Goal: Information Seeking & Learning: Find specific fact

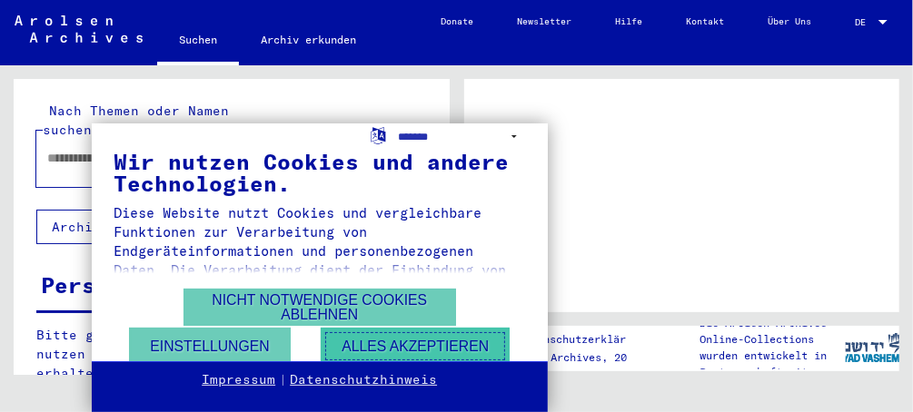
click at [403, 341] on button "Alles akzeptieren" at bounding box center [415, 346] width 189 height 37
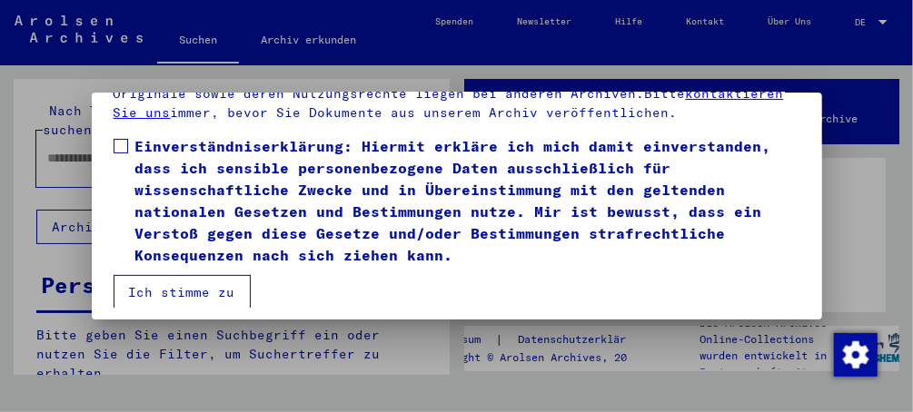
scroll to position [132, 0]
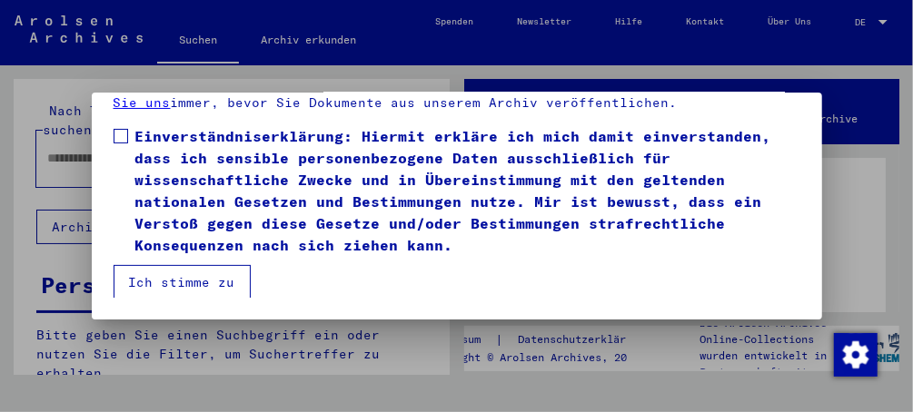
click at [183, 279] on button "Ich stimme zu" at bounding box center [182, 282] width 137 height 35
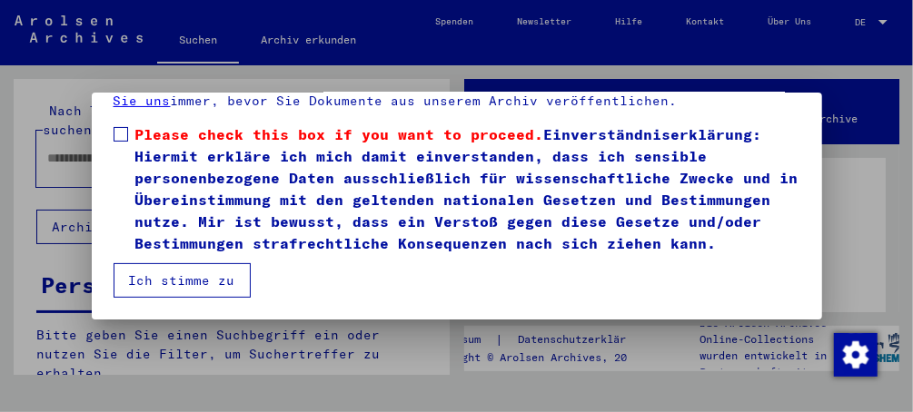
scroll to position [327, 0]
click at [203, 282] on button "Ich stimme zu" at bounding box center [182, 280] width 137 height 35
click at [119, 127] on span at bounding box center [121, 134] width 15 height 15
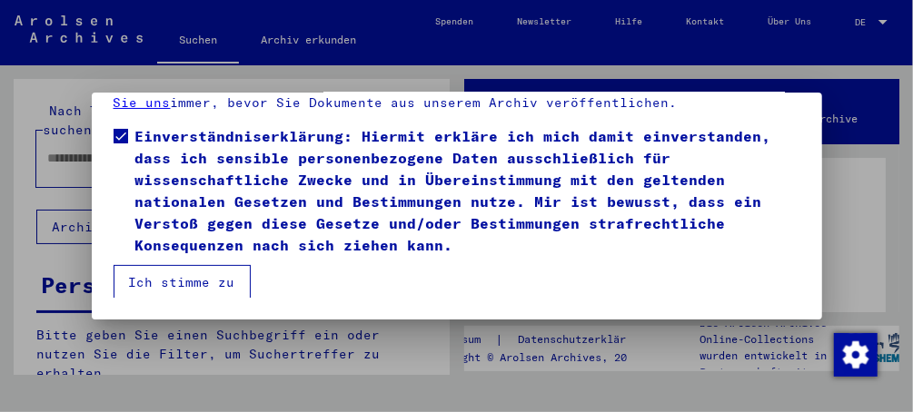
click at [194, 288] on button "Ich stimme zu" at bounding box center [182, 282] width 137 height 35
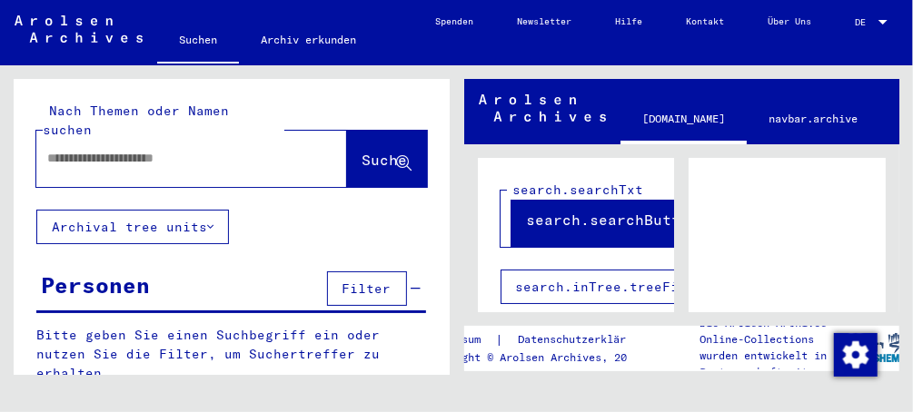
click at [106, 149] on input "text" at bounding box center [175, 158] width 256 height 19
click at [362, 151] on span "Suche" at bounding box center [384, 160] width 45 height 18
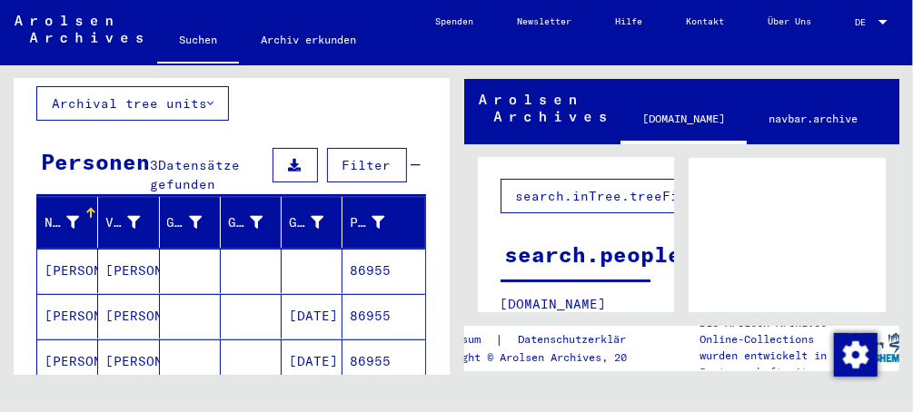
scroll to position [133, 0]
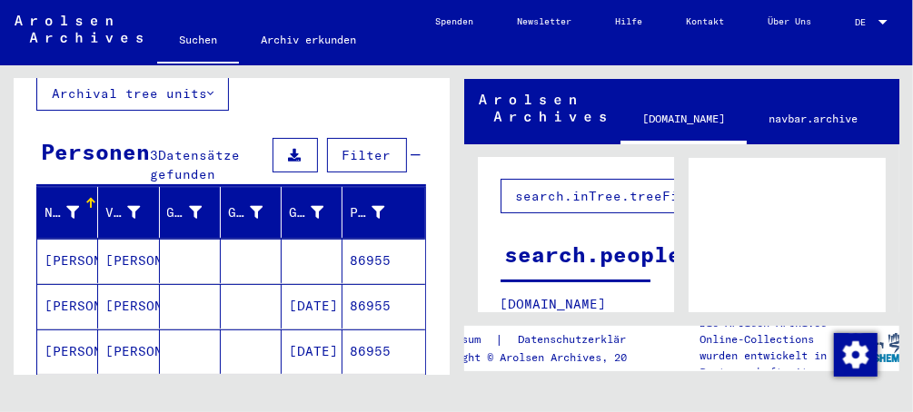
click at [68, 239] on mat-cell "[PERSON_NAME]" at bounding box center [67, 261] width 61 height 44
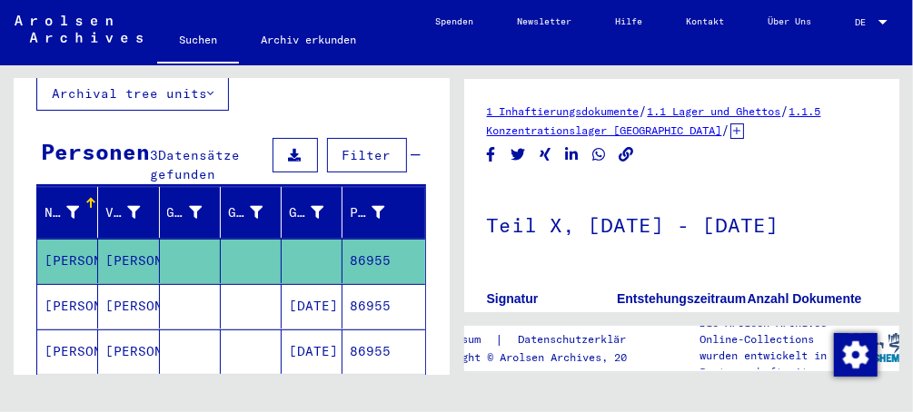
click at [72, 285] on mat-cell "[PERSON_NAME]" at bounding box center [67, 306] width 61 height 44
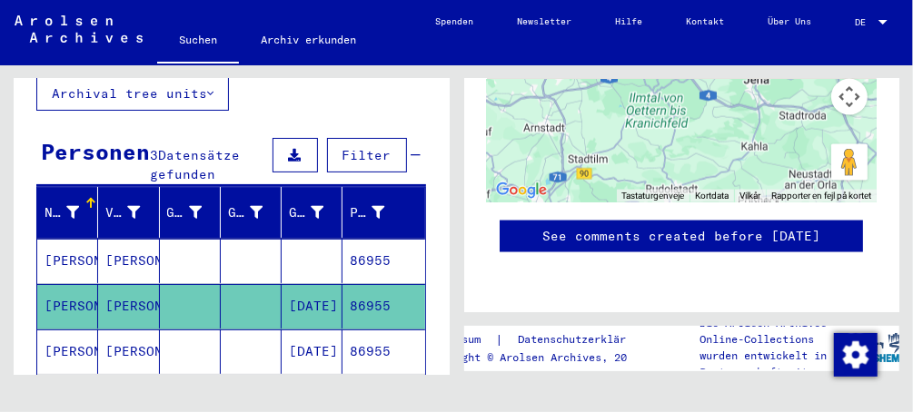
scroll to position [1814, 0]
click at [60, 320] on icon at bounding box center [75, 339] width 45 height 73
click at [69, 322] on icon at bounding box center [75, 339] width 45 height 73
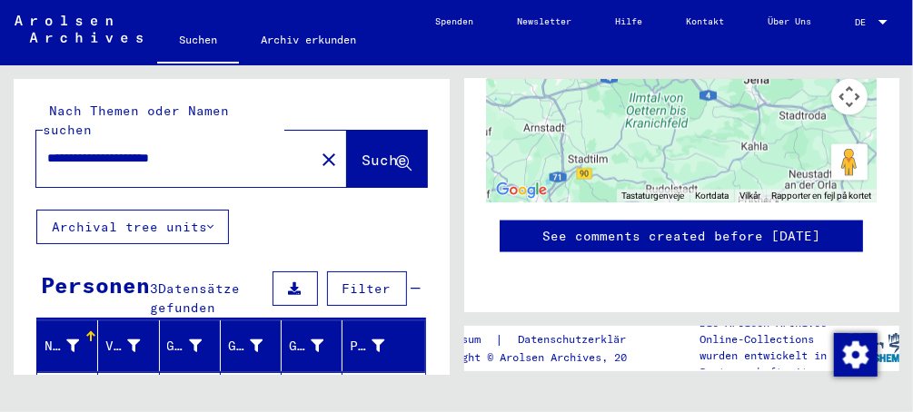
scroll to position [0, 0]
click at [52, 149] on input "**********" at bounding box center [175, 158] width 256 height 19
type input "**********"
click at [362, 151] on span "Suche" at bounding box center [384, 160] width 45 height 18
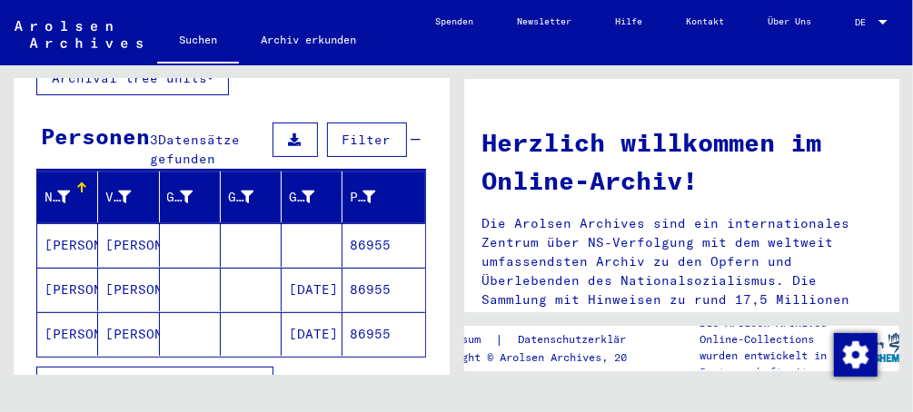
scroll to position [182, 0]
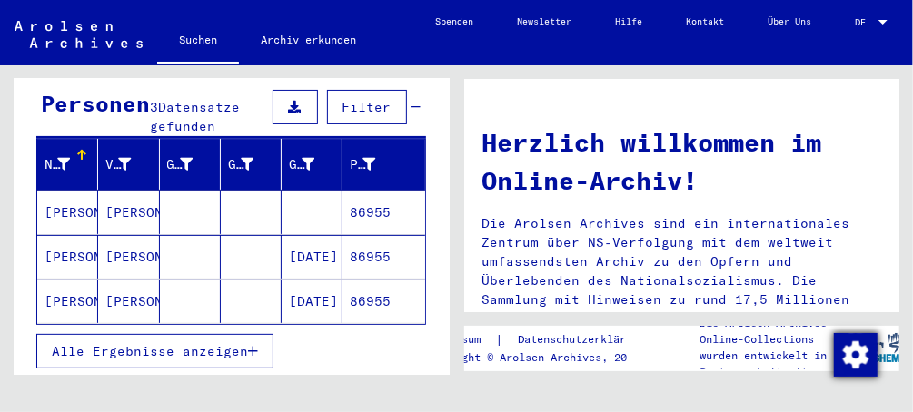
click at [854, 351] on img "Zustimmung ändern" at bounding box center [856, 355] width 44 height 44
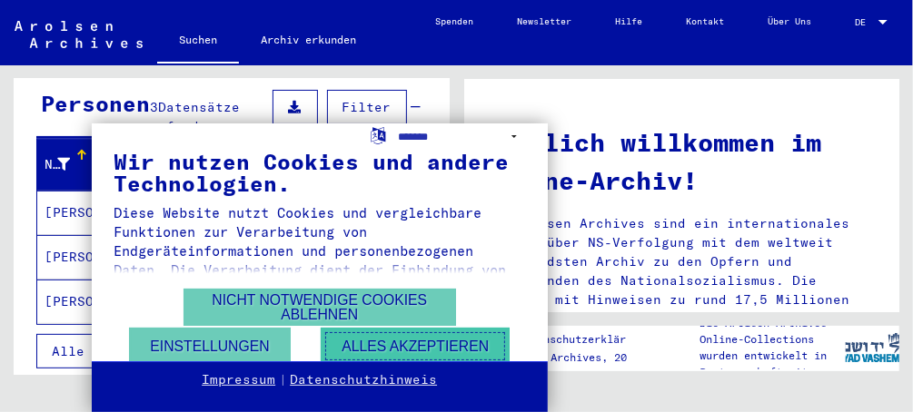
click at [423, 342] on button "Alles akzeptieren" at bounding box center [415, 346] width 189 height 37
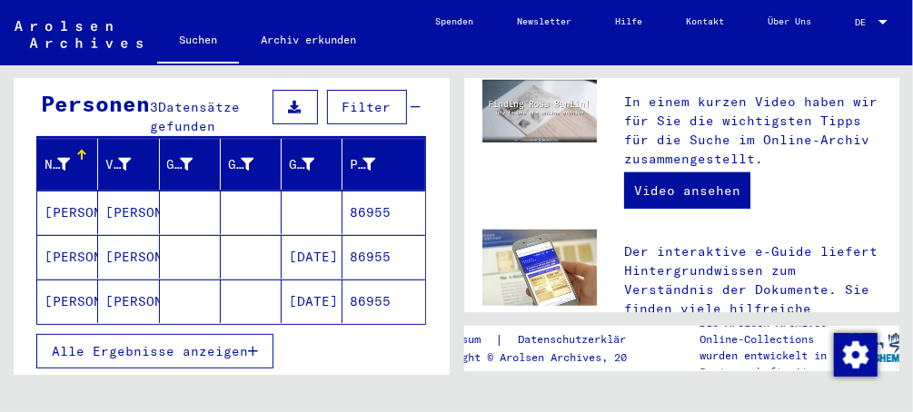
scroll to position [454, 0]
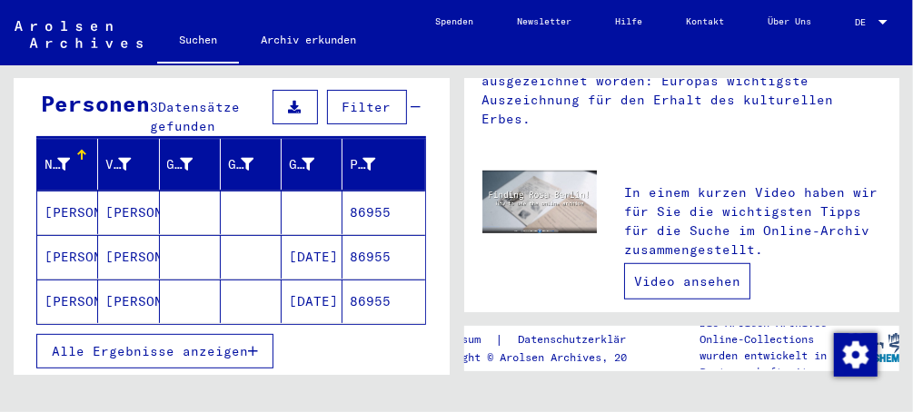
click at [704, 282] on link "Video ansehen" at bounding box center [687, 281] width 126 height 36
click at [701, 282] on link "Video ansehen" at bounding box center [687, 281] width 126 height 36
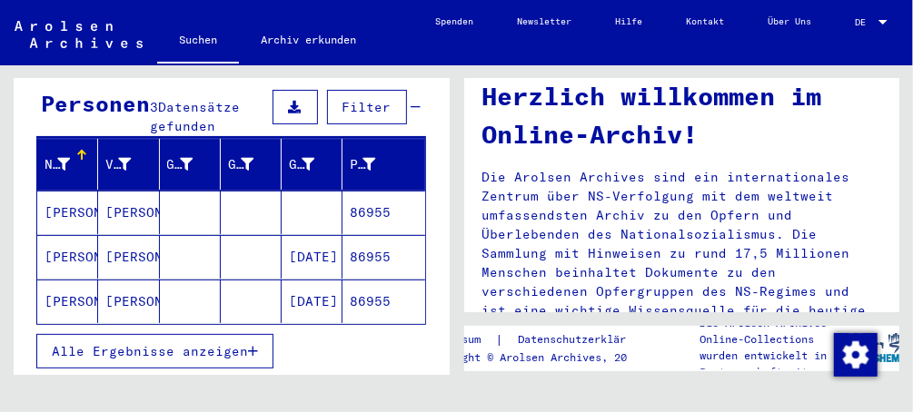
scroll to position [0, 0]
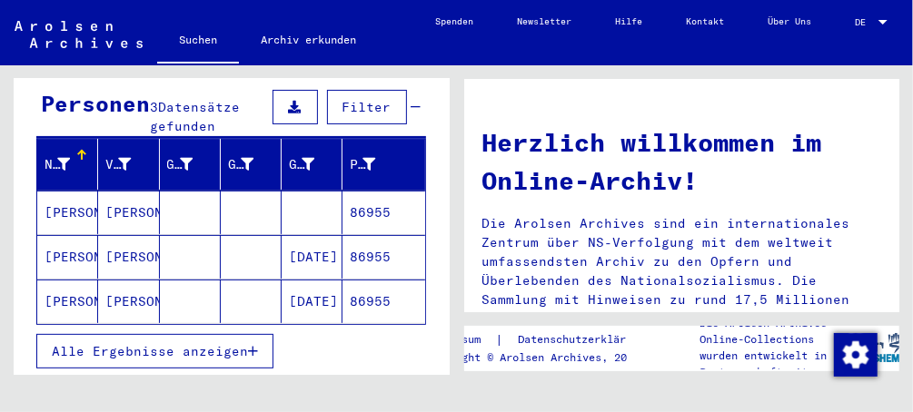
click at [59, 191] on mat-cell "[PERSON_NAME]" at bounding box center [67, 213] width 61 height 44
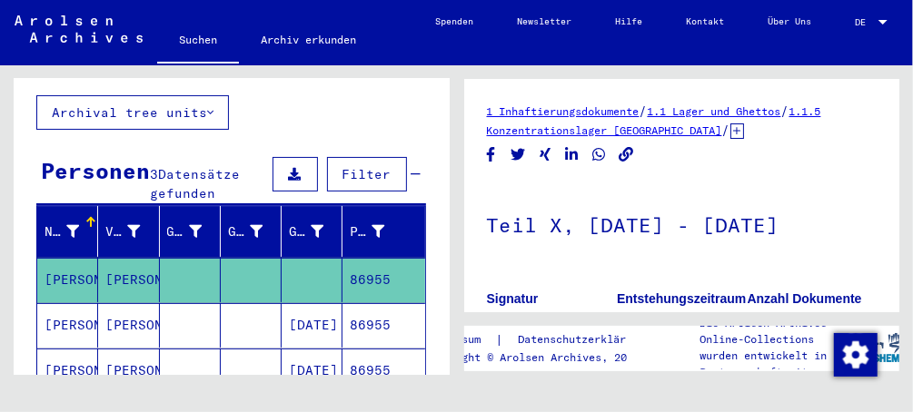
scroll to position [94, 0]
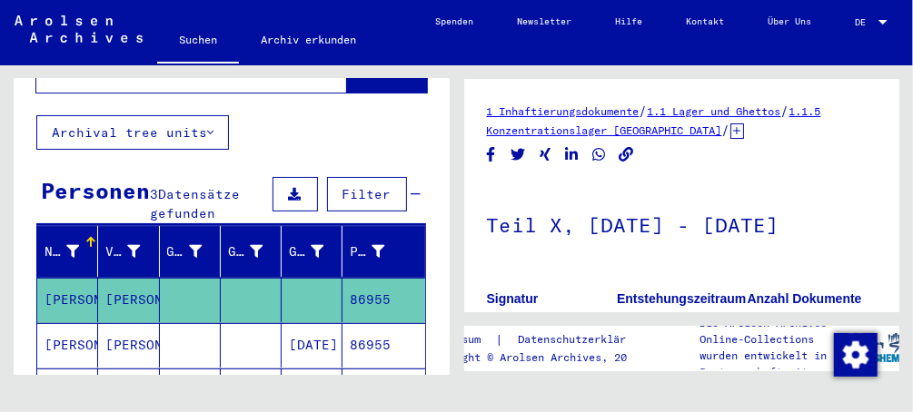
click at [535, 112] on link "1 Inhaftierungsdokumente" at bounding box center [563, 111] width 153 height 14
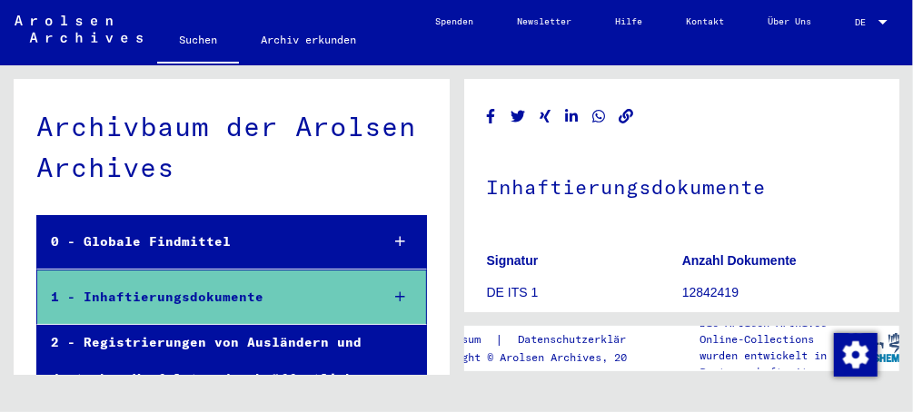
click at [395, 241] on icon at bounding box center [400, 241] width 10 height 13
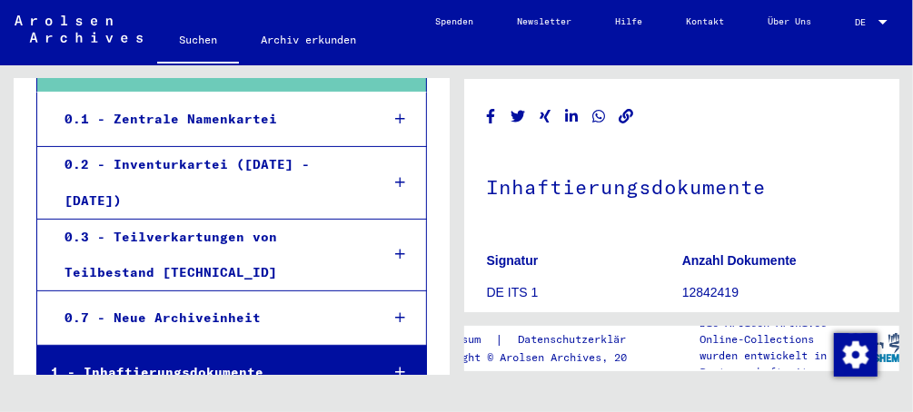
scroll to position [246, 0]
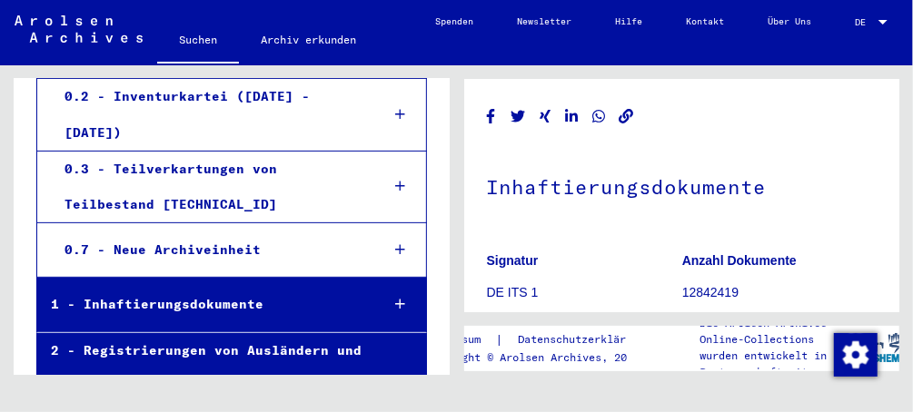
click at [395, 180] on icon at bounding box center [400, 186] width 10 height 13
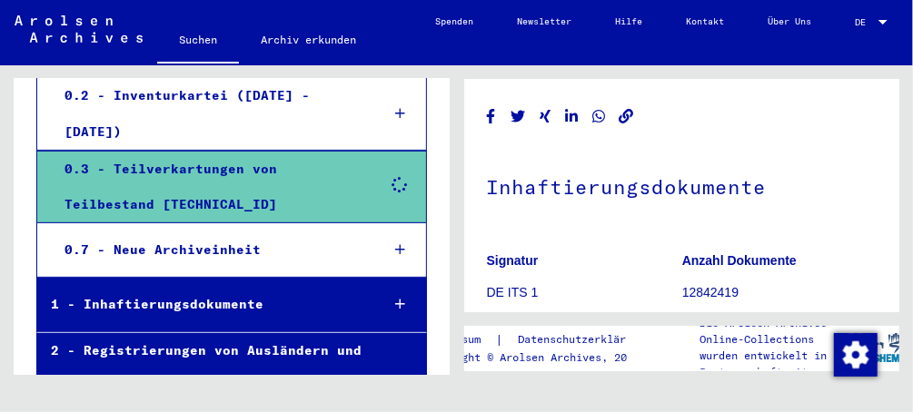
scroll to position [245, 0]
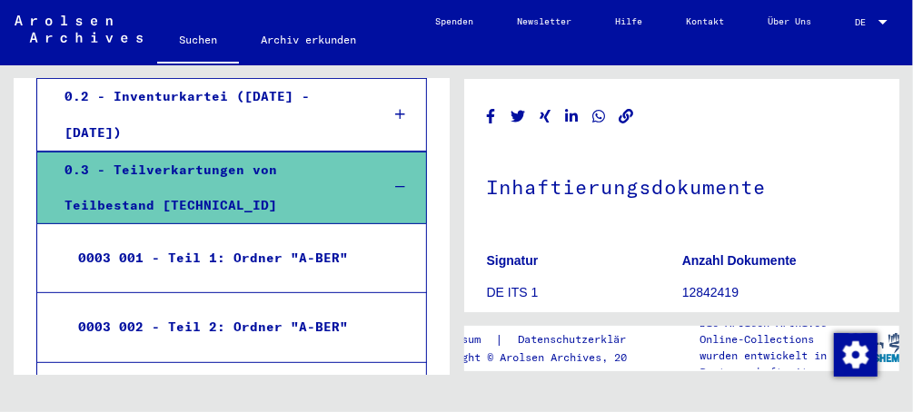
click at [323, 224] on mat-tree-node "0003 001 - Teil 1: Ordner "A-BER"" at bounding box center [231, 258] width 390 height 69
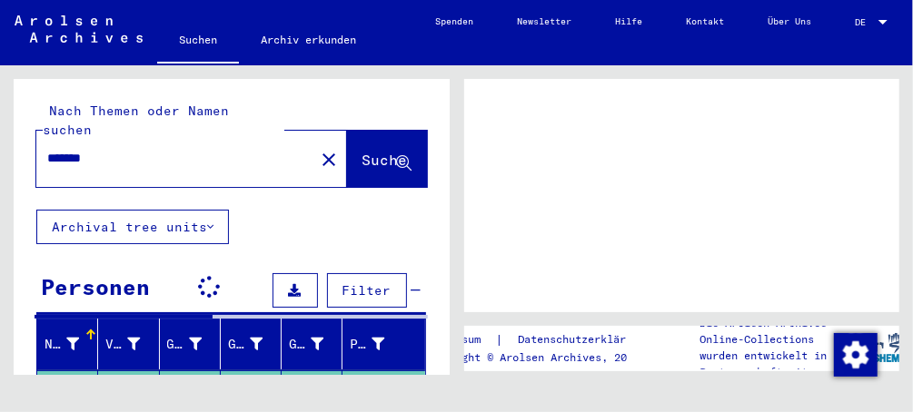
type input "**********"
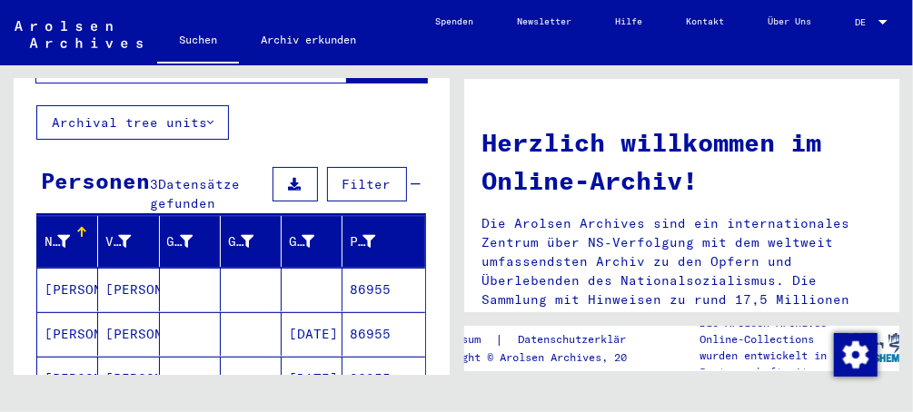
scroll to position [112, 0]
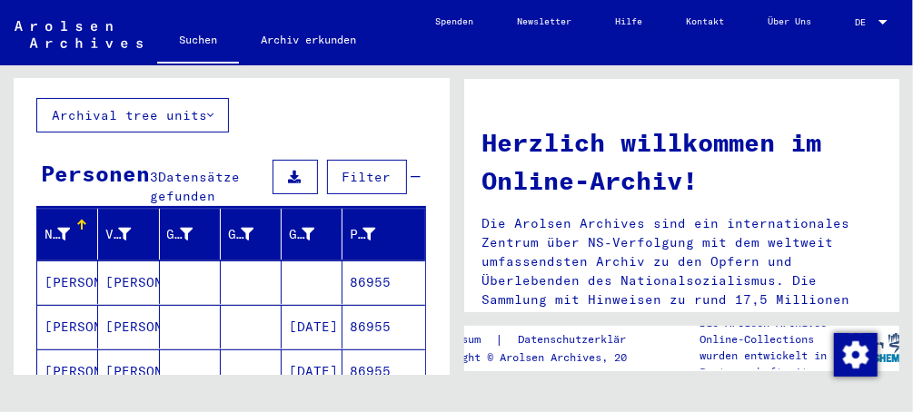
click at [82, 305] on mat-cell "[PERSON_NAME]" at bounding box center [67, 327] width 61 height 44
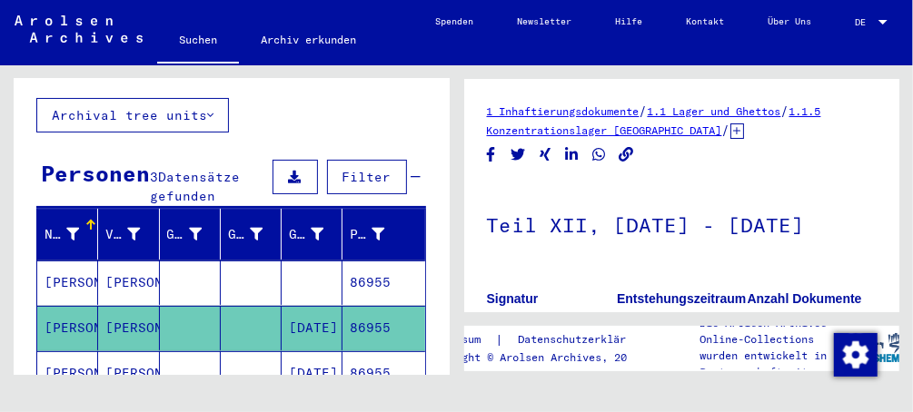
click at [726, 110] on link "1.1 Lager und Ghettos" at bounding box center [713, 111] width 133 height 14
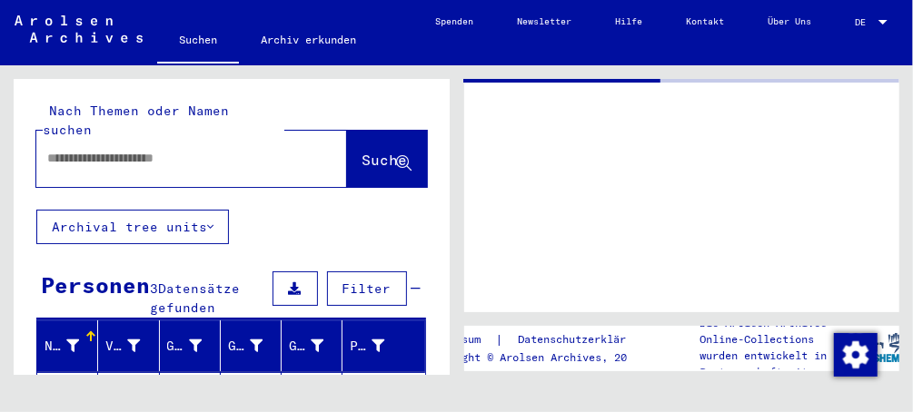
type input "*******"
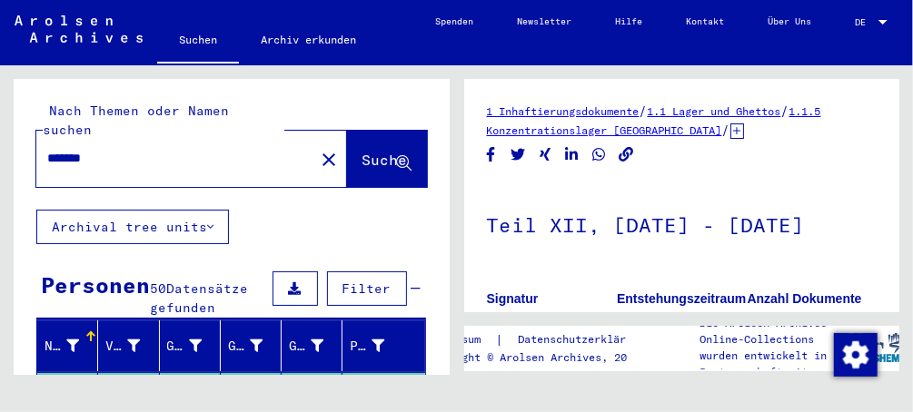
click at [676, 125] on link "1.1.5 Konzentrationslager [GEOGRAPHIC_DATA]" at bounding box center [654, 120] width 334 height 33
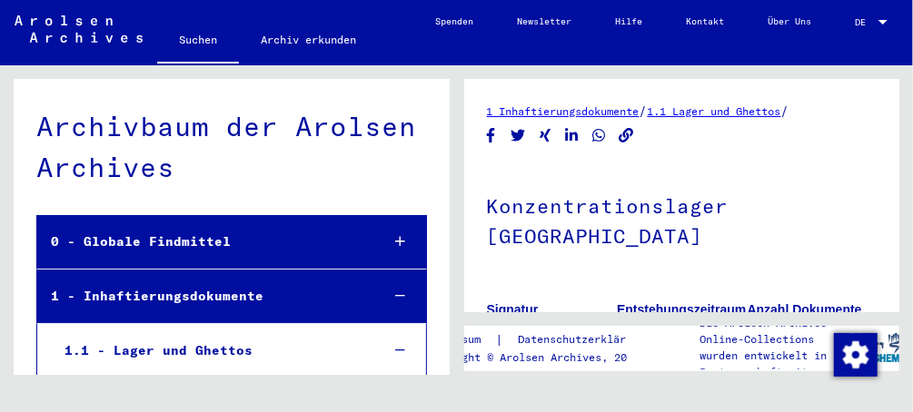
scroll to position [503, 0]
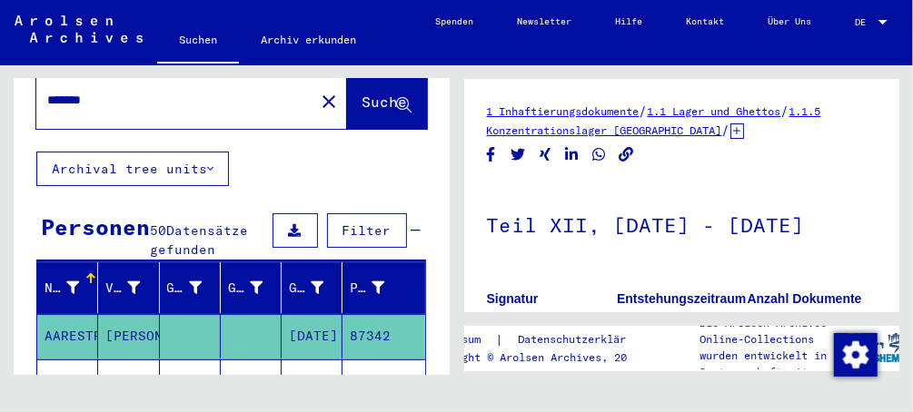
scroll to position [91, 0]
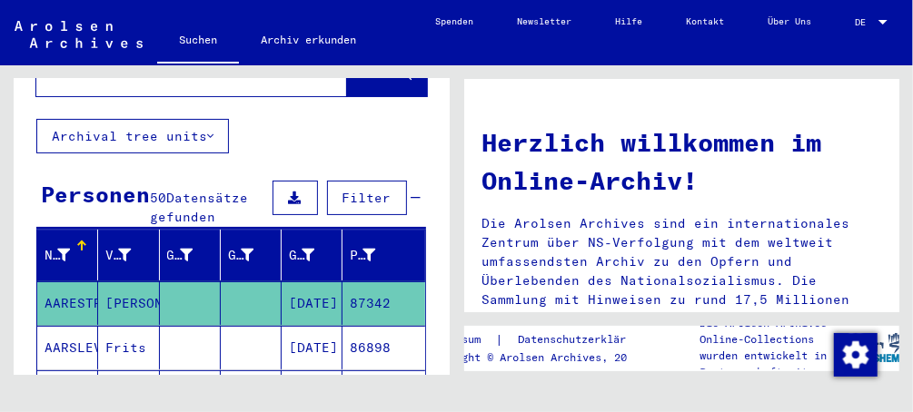
type input "**********"
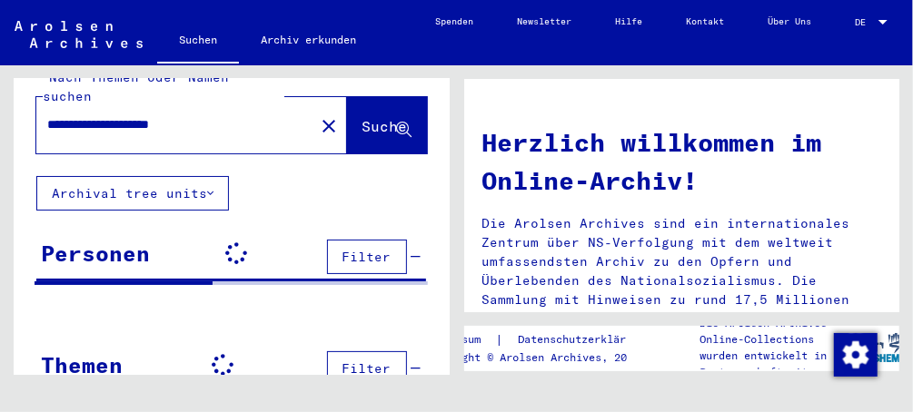
scroll to position [91, 0]
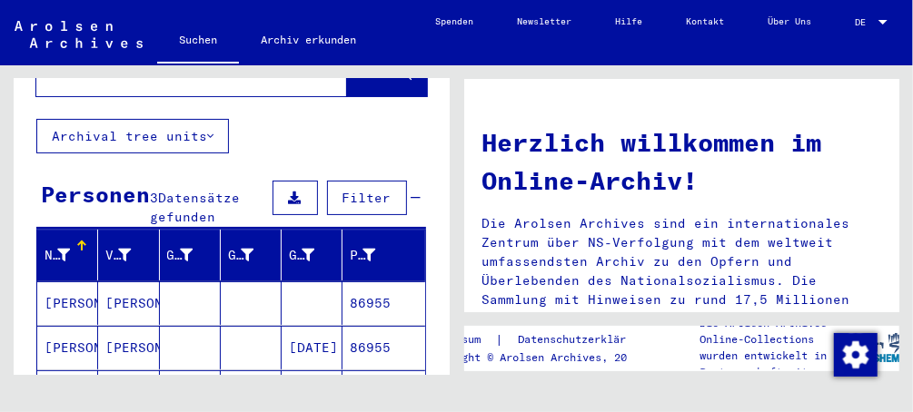
click at [74, 331] on mat-cell "[PERSON_NAME]" at bounding box center [67, 348] width 61 height 44
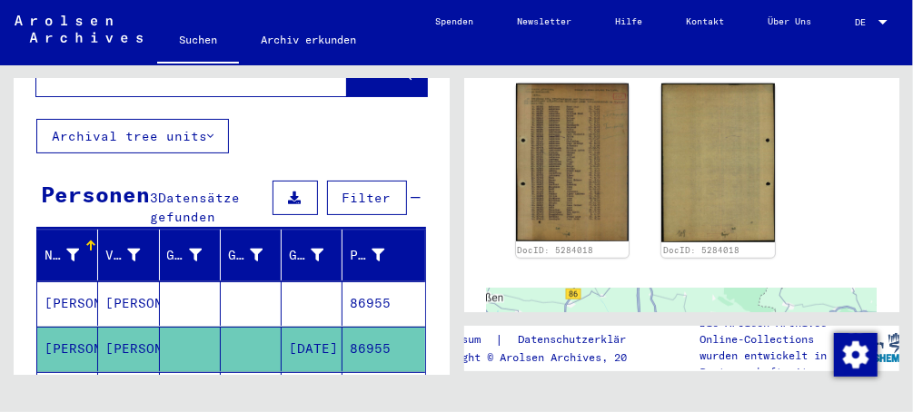
scroll to position [454, 0]
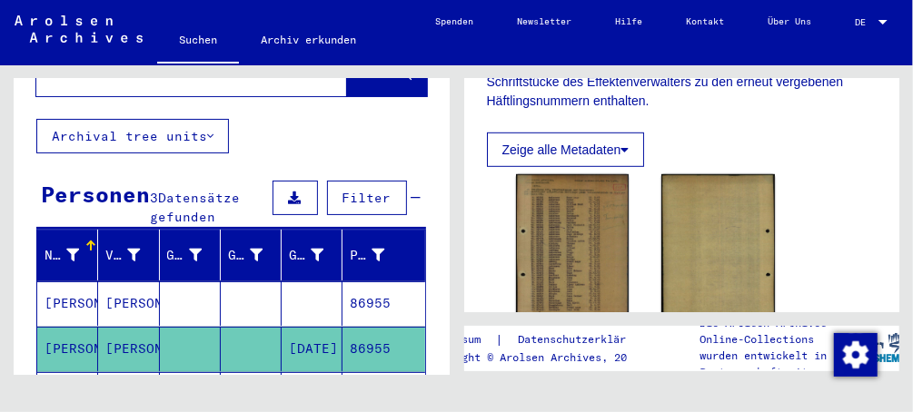
click at [627, 156] on icon at bounding box center [624, 149] width 8 height 13
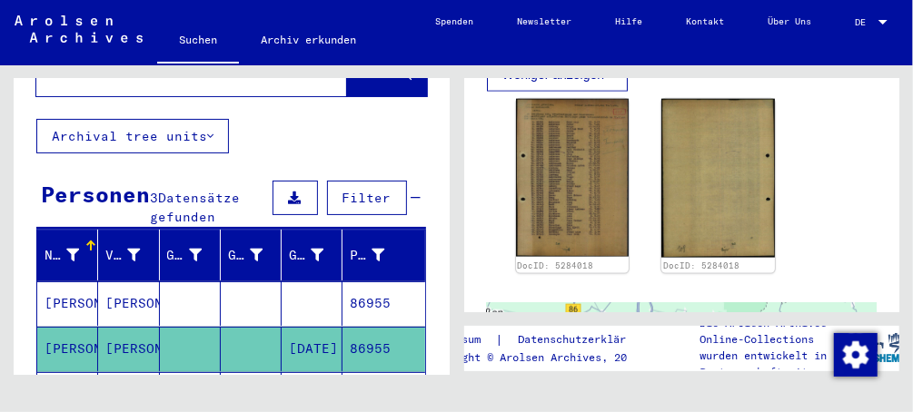
scroll to position [908, 0]
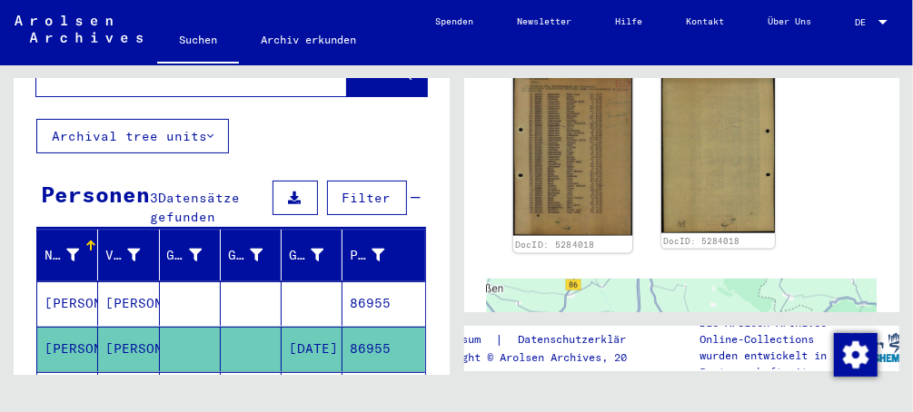
click at [562, 213] on img at bounding box center [571, 153] width 119 height 166
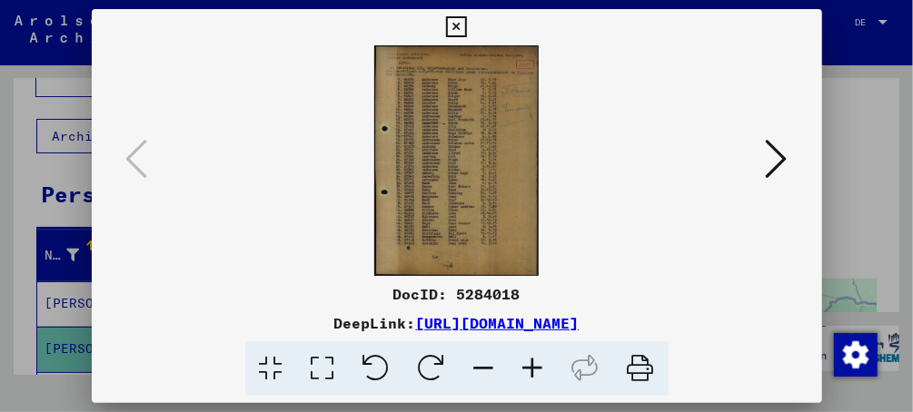
click at [787, 155] on button at bounding box center [776, 160] width 33 height 52
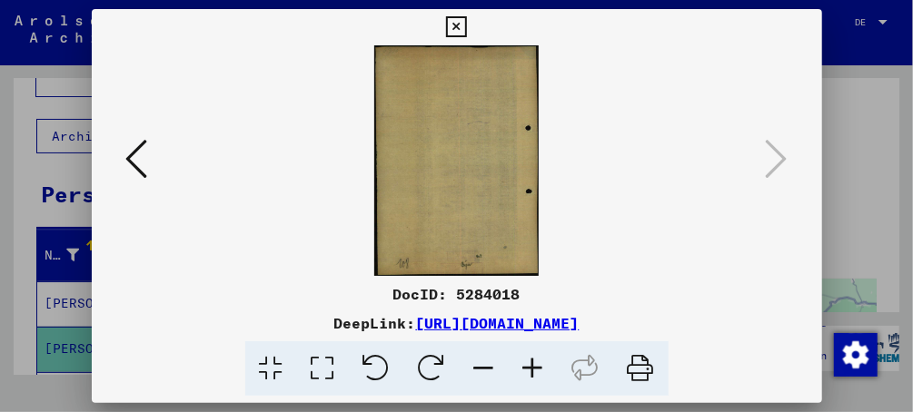
click at [456, 24] on icon at bounding box center [456, 27] width 21 height 22
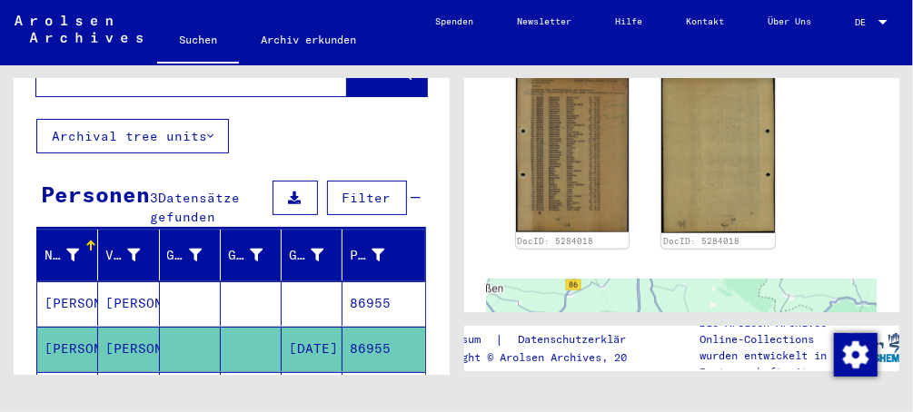
click at [31, 39] on img at bounding box center [79, 28] width 128 height 27
